Goal: Task Accomplishment & Management: Use online tool/utility

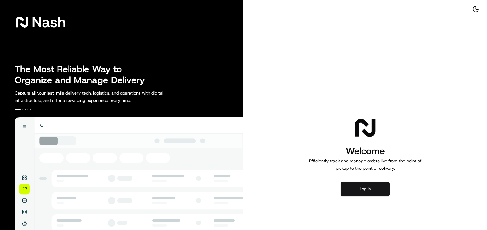
click at [368, 190] on button "Log in" at bounding box center [365, 189] width 49 height 15
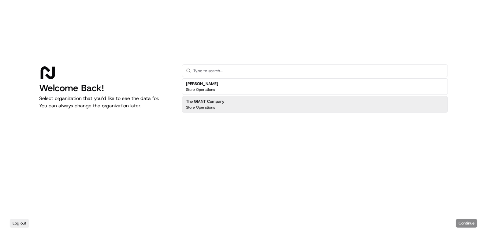
click at [239, 108] on div "The GIANT Company Store Operations" at bounding box center [315, 104] width 266 height 17
click at [469, 221] on button "Continue" at bounding box center [466, 223] width 21 height 9
